Goal: Obtain resource: Download file/media

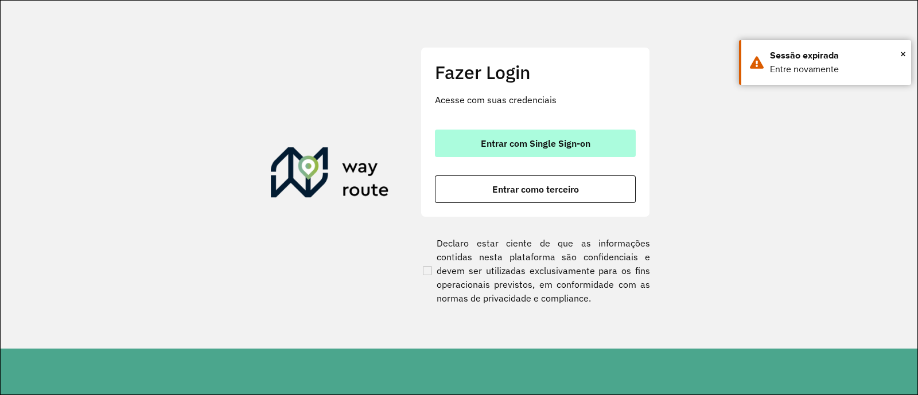
click at [535, 142] on span "Entrar com Single Sign-on" at bounding box center [536, 143] width 110 height 9
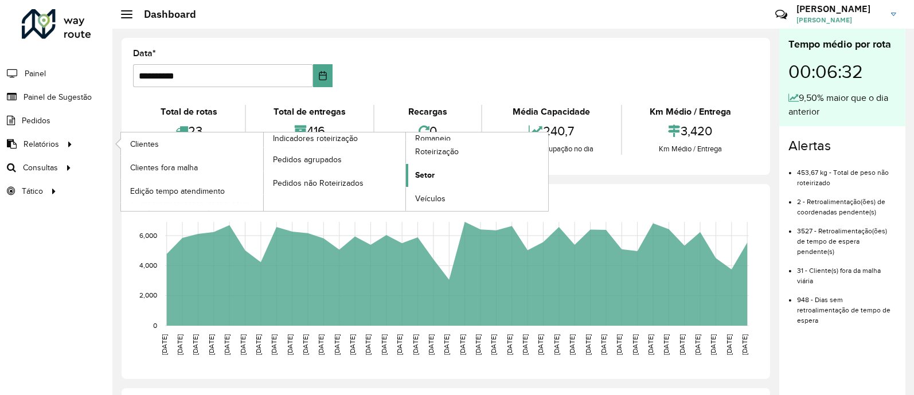
click at [426, 179] on span "Setor" at bounding box center [425, 175] width 20 height 12
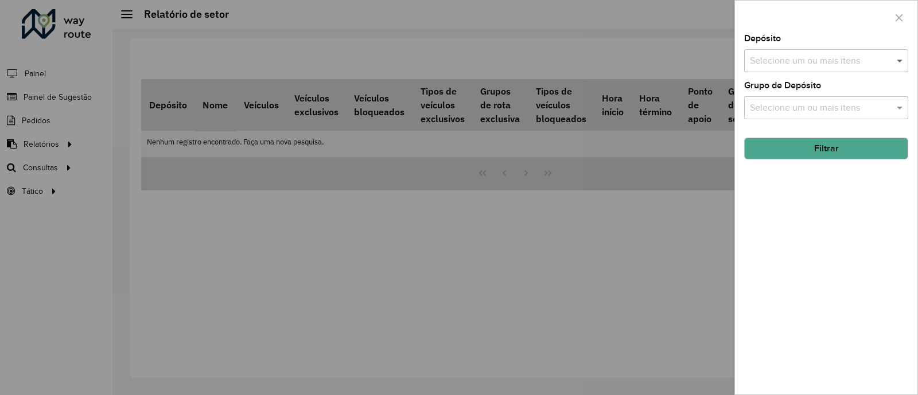
click at [903, 56] on span at bounding box center [901, 61] width 14 height 14
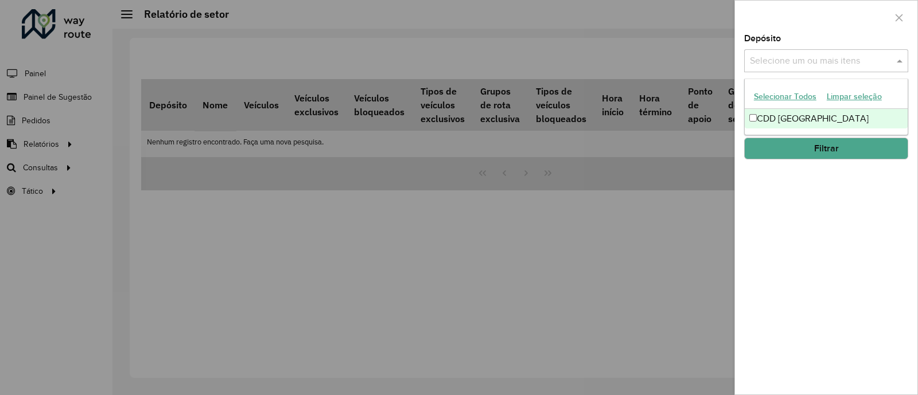
click at [818, 113] on div "CDD [GEOGRAPHIC_DATA]" at bounding box center [825, 119] width 163 height 20
click at [813, 144] on button "Filtrar" at bounding box center [826, 149] width 164 height 22
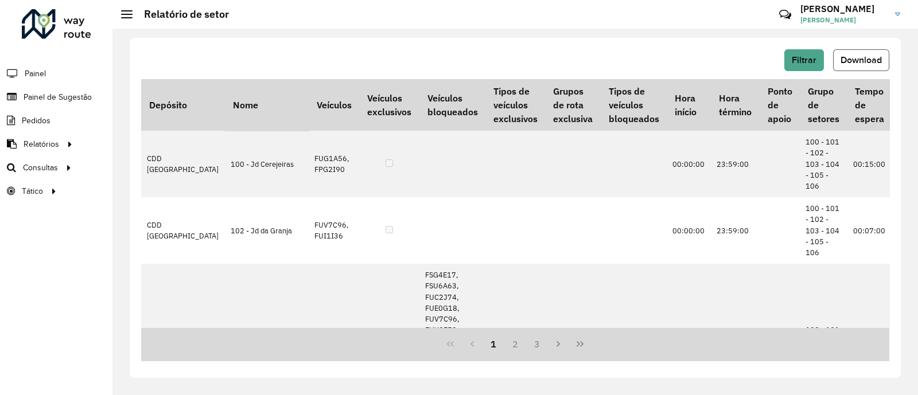
click at [843, 59] on span "Download" at bounding box center [860, 60] width 41 height 10
click at [833, 49] on button "Download" at bounding box center [861, 60] width 56 height 22
